Goal: Transaction & Acquisition: Purchase product/service

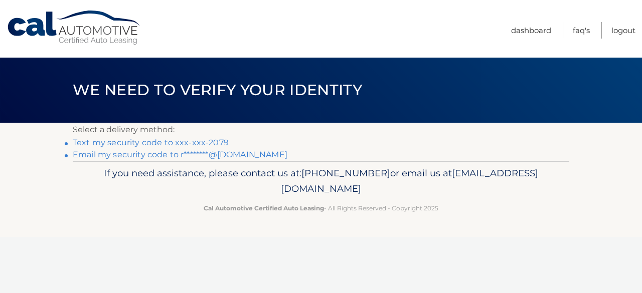
click at [193, 141] on link "Text my security code to xxx-xxx-2079" at bounding box center [151, 143] width 156 height 10
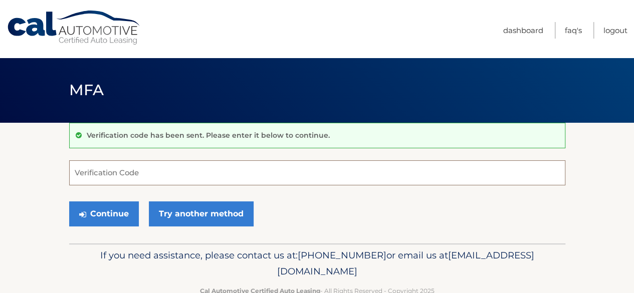
click at [144, 171] on input "Verification Code" at bounding box center [317, 172] width 496 height 25
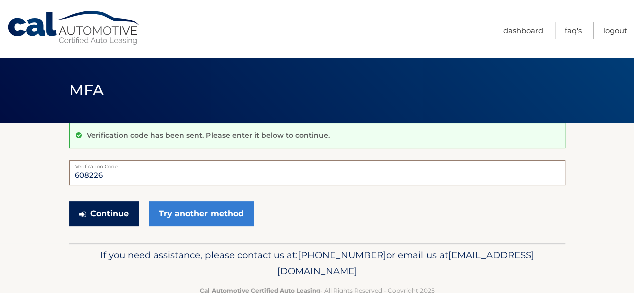
type input "608226"
click at [110, 217] on button "Continue" at bounding box center [104, 214] width 70 height 25
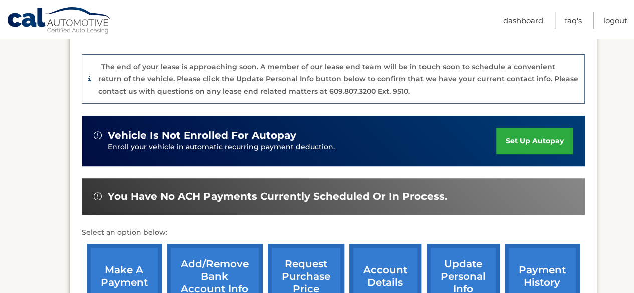
scroll to position [280, 0]
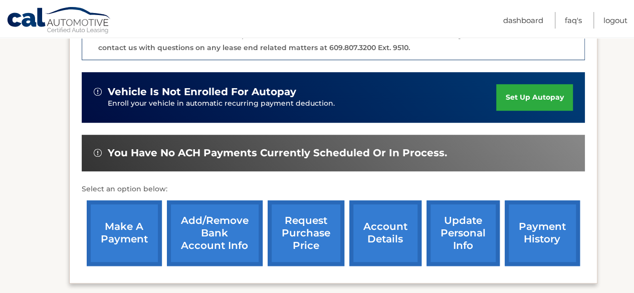
click at [116, 230] on link "make a payment" at bounding box center [124, 234] width 75 height 66
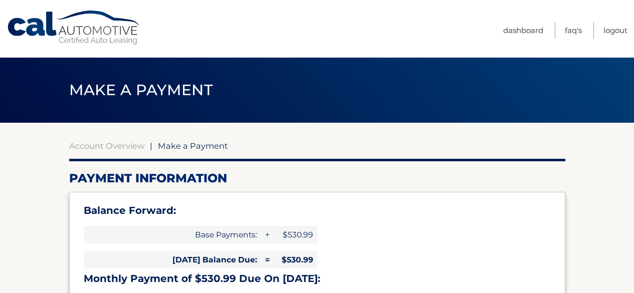
select select "NGNkMWNiMTItZDRiYy00ZWQ4LTgyOWEtMTViNGY3ZGFiZDgw"
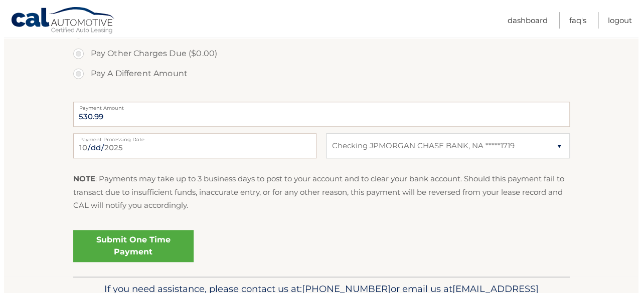
scroll to position [407, 0]
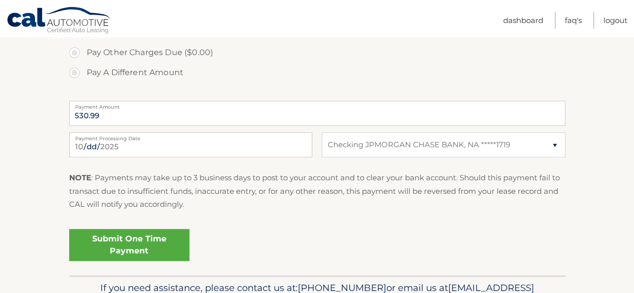
click at [153, 248] on link "Submit One Time Payment" at bounding box center [129, 245] width 120 height 32
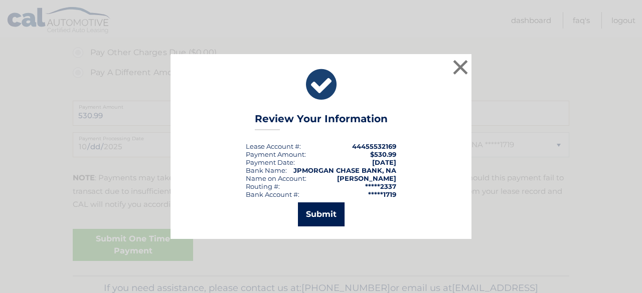
click at [316, 219] on button "Submit" at bounding box center [321, 215] width 47 height 24
